Goal: Information Seeking & Learning: Find specific fact

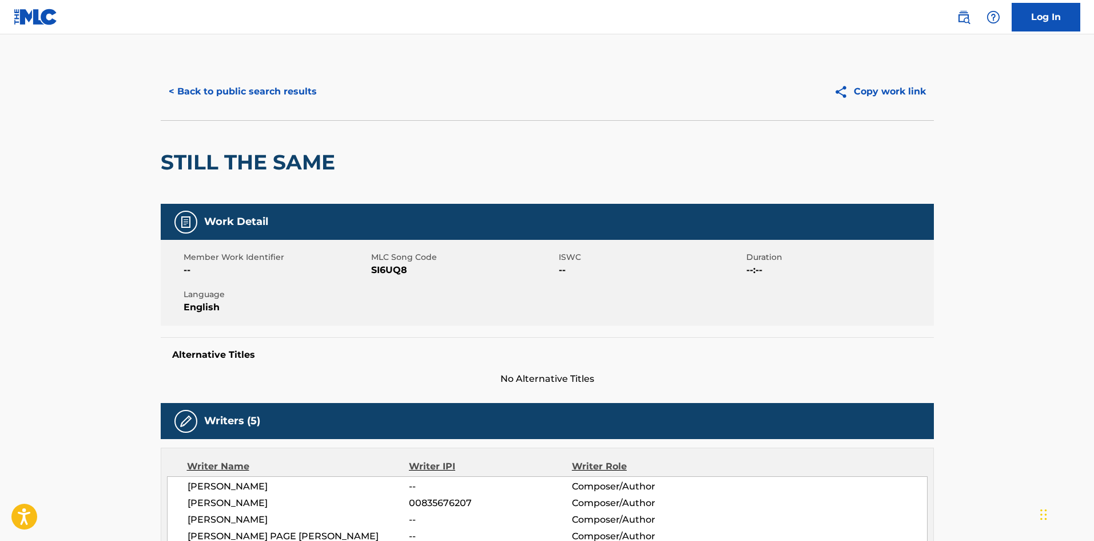
click at [287, 92] on button "< Back to public search results" at bounding box center [243, 91] width 164 height 29
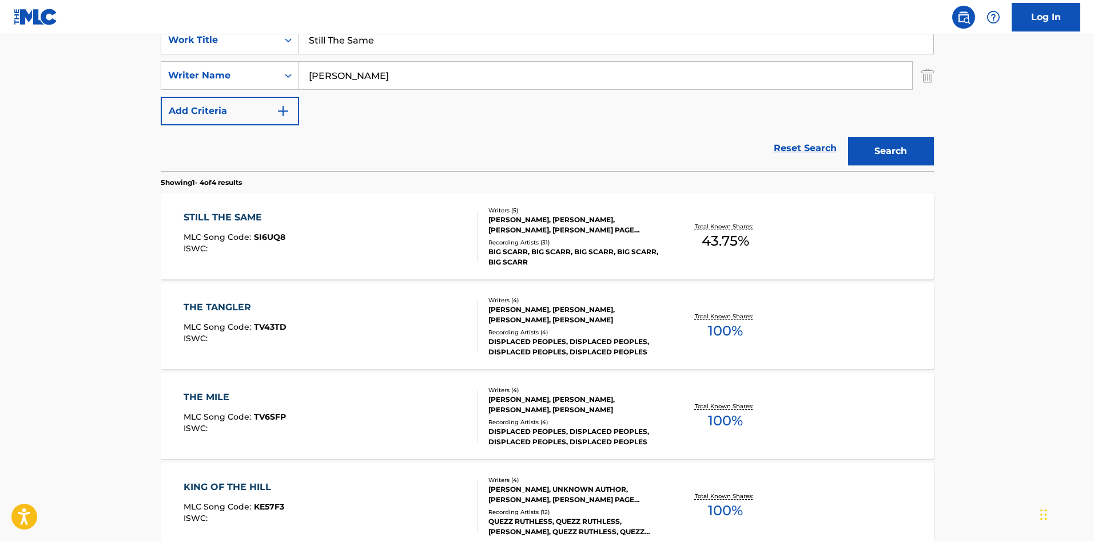
drag, startPoint x: 419, startPoint y: 39, endPoint x: 49, endPoint y: 62, distance: 371.4
click at [50, 62] on main "The MLC Public Work Search The accuracy and completeness of The MLC's data is d…" at bounding box center [547, 206] width 1094 height 803
type input "SSSDSDSD"
drag, startPoint x: 363, startPoint y: 79, endPoint x: 98, endPoint y: 92, distance: 264.6
click at [99, 93] on main "The MLC Public Work Search The accuracy and completeness of The MLC's data is d…" at bounding box center [547, 206] width 1094 height 803
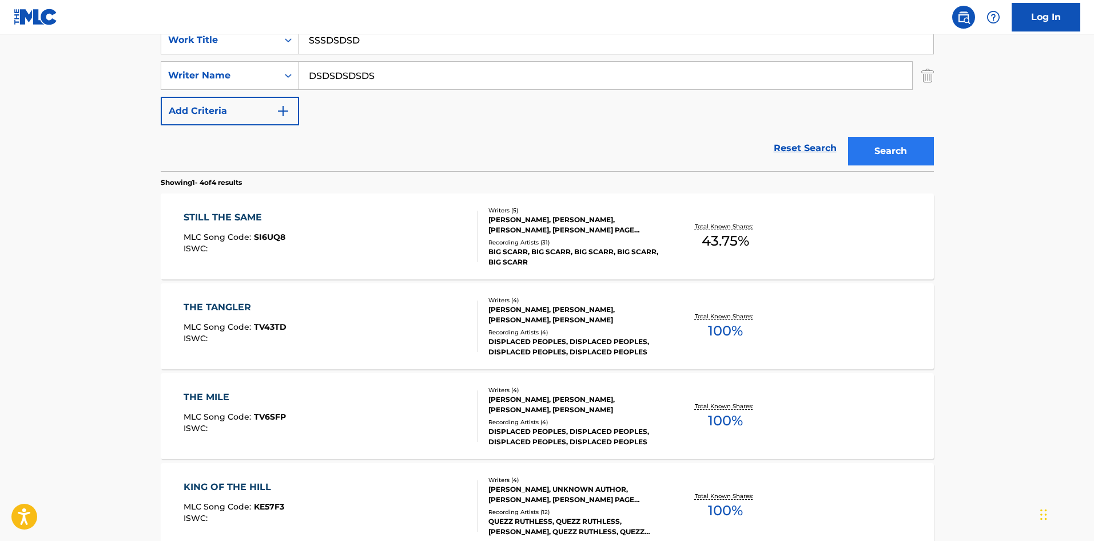
type input "DSDSDSDSDS"
click at [916, 158] on button "Search" at bounding box center [891, 151] width 86 height 29
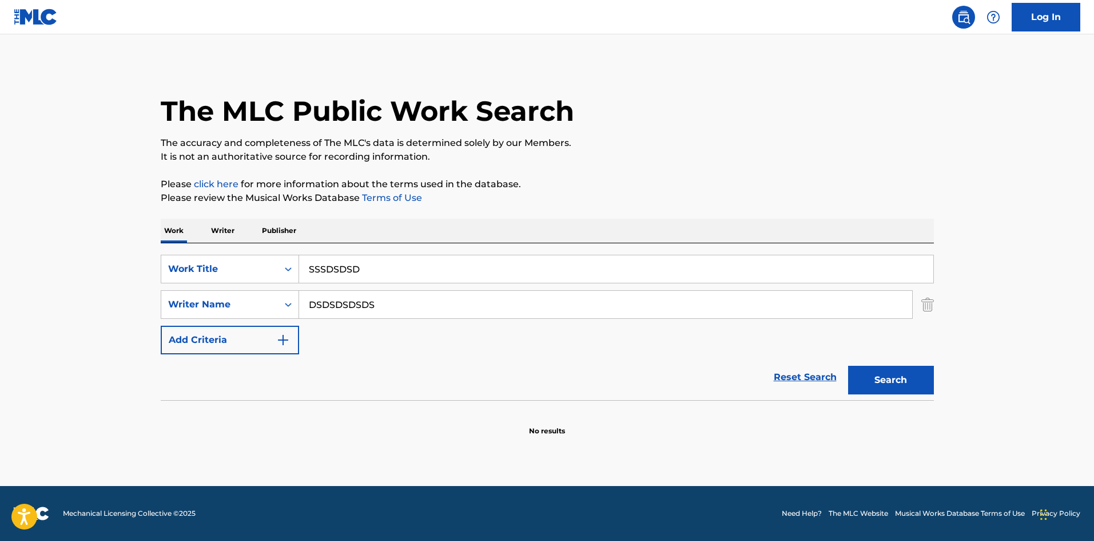
drag, startPoint x: 390, startPoint y: 265, endPoint x: 0, endPoint y: 221, distance: 392.6
click at [0, 221] on main "The MLC Public Work Search The accuracy and completeness of The MLC's data is d…" at bounding box center [547, 259] width 1094 height 451
drag, startPoint x: 470, startPoint y: 305, endPoint x: 13, endPoint y: 281, distance: 457.7
click at [0, 292] on main "The MLC Public Work Search The accuracy and completeness of The MLC's data is d…" at bounding box center [547, 259] width 1094 height 451
type input "="
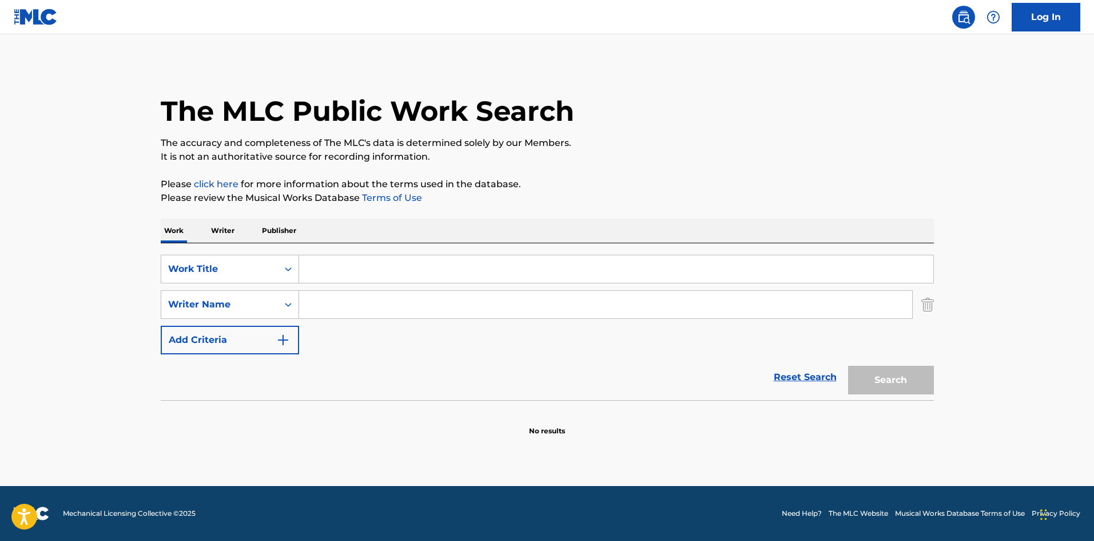
click at [654, 158] on p "It is not an authoritative source for recording information." at bounding box center [547, 157] width 773 height 14
click at [640, 150] on p "It is not an authoritative source for recording information." at bounding box center [547, 157] width 773 height 14
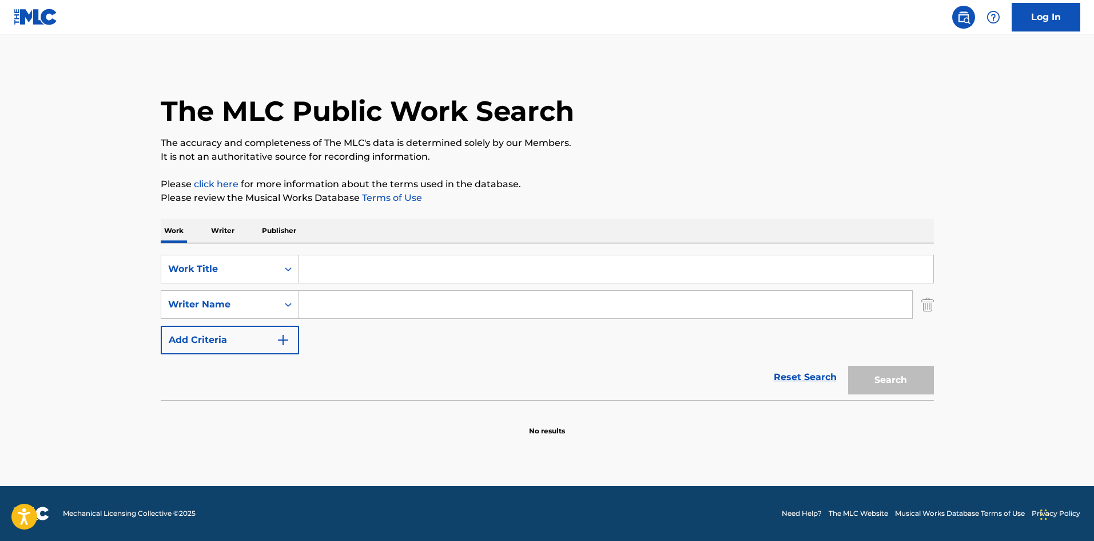
click at [640, 150] on p "It is not an authoritative source for recording information." at bounding box center [547, 157] width 773 height 14
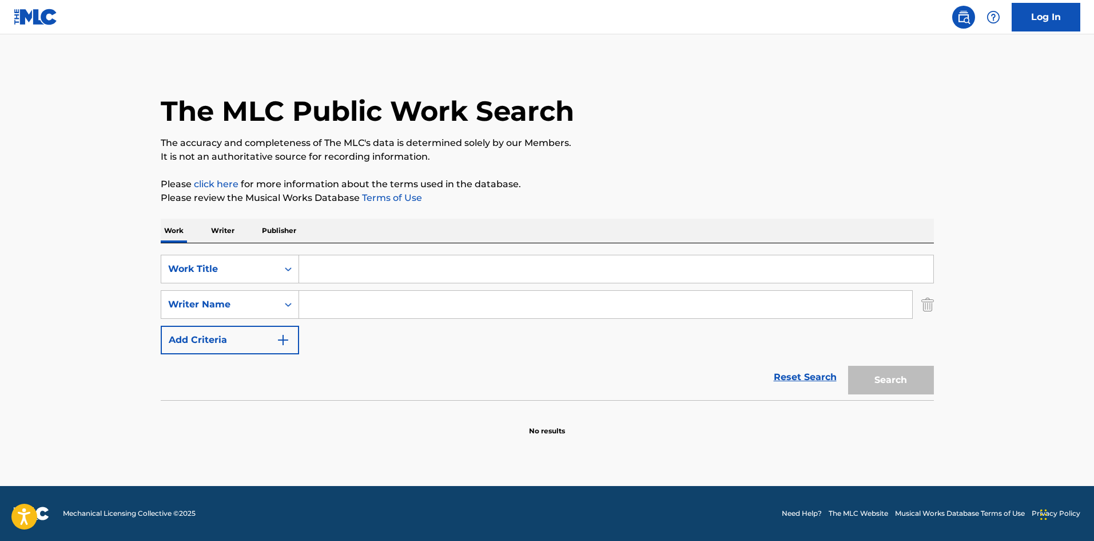
click at [589, 168] on div "The MLC Public Work Search The accuracy and completeness of The MLC's data is d…" at bounding box center [547, 249] width 801 height 373
click at [573, 174] on div "The MLC Public Work Search The accuracy and completeness of The MLC's data is d…" at bounding box center [547, 249] width 801 height 373
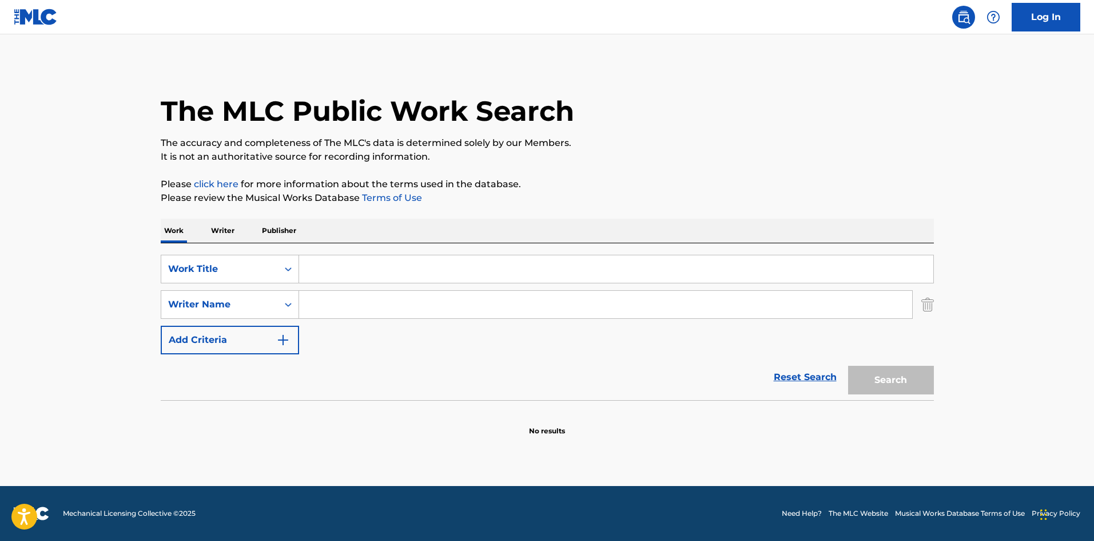
click at [573, 174] on div "The MLC Public Work Search The accuracy and completeness of The MLC's data is d…" at bounding box center [547, 249] width 801 height 373
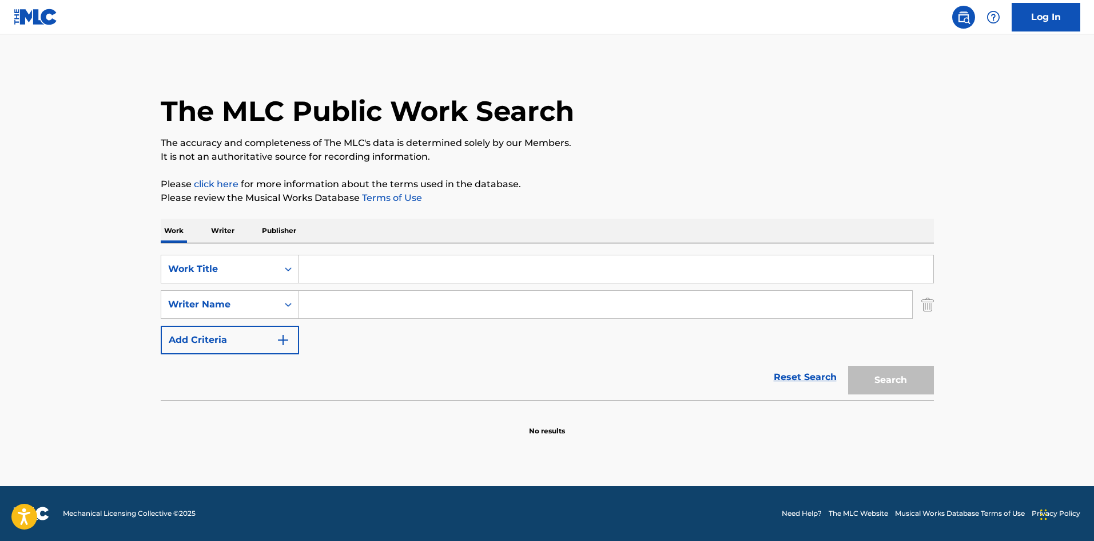
click at [573, 174] on div "The MLC Public Work Search The accuracy and completeness of The MLC's data is d…" at bounding box center [547, 249] width 801 height 373
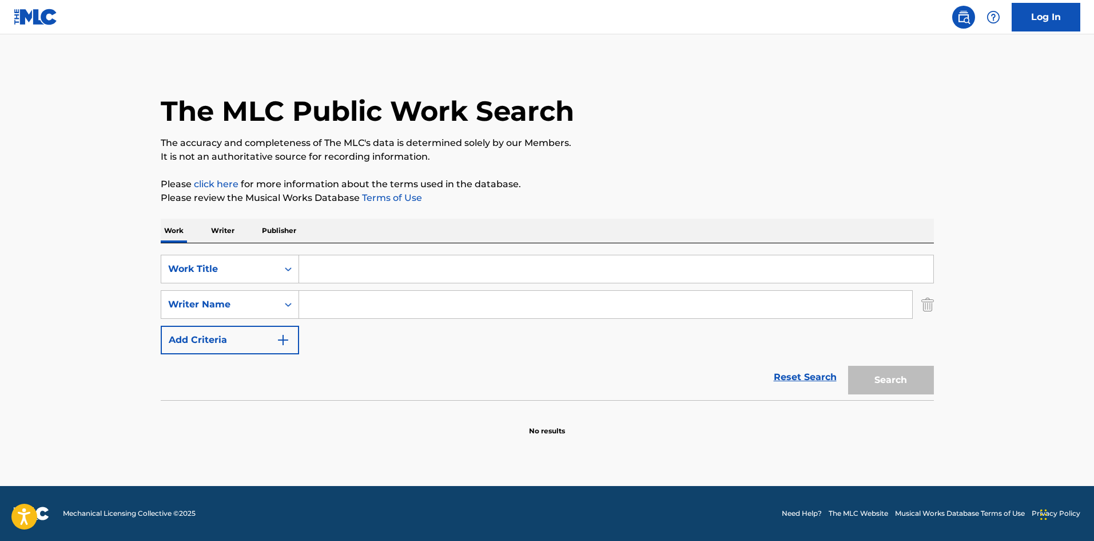
click at [573, 174] on div "The MLC Public Work Search The accuracy and completeness of The MLC's data is d…" at bounding box center [547, 249] width 801 height 373
